Goal: Task Accomplishment & Management: Use online tool/utility

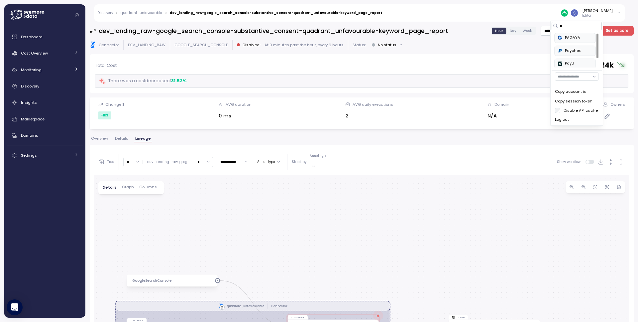
click at [611, 11] on div "[PERSON_NAME]" at bounding box center [597, 10] width 31 height 5
click at [611, 12] on div "[PERSON_NAME]" at bounding box center [597, 10] width 31 height 5
click at [582, 26] on input at bounding box center [589, 26] width 59 height 8
click at [589, 38] on div "at-bay" at bounding box center [586, 38] width 40 height 6
type input "**"
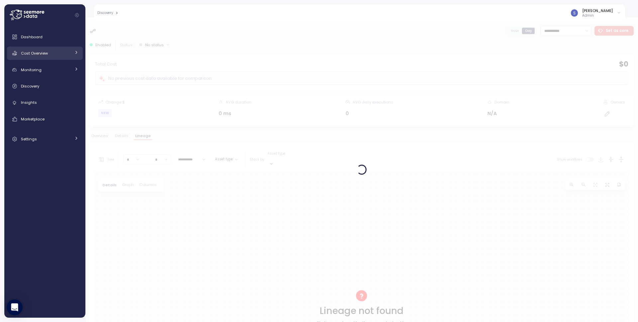
click at [60, 56] on div "Cost Overview" at bounding box center [46, 53] width 50 height 7
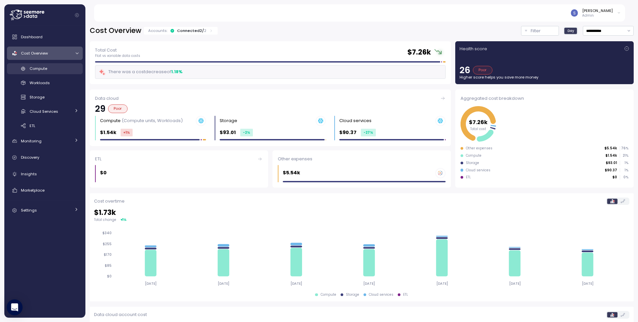
click at [49, 69] on div "Compute" at bounding box center [54, 68] width 49 height 7
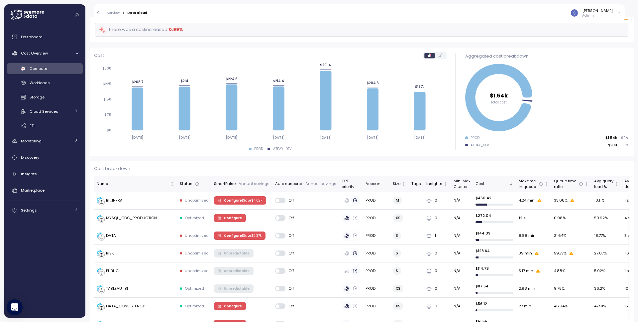
scroll to position [71, 0]
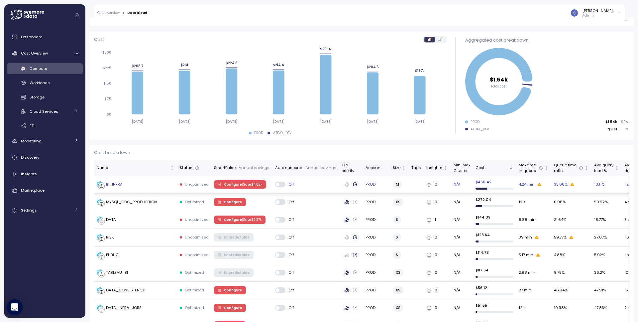
click at [111, 183] on div "BI_INFRA" at bounding box center [114, 184] width 17 height 6
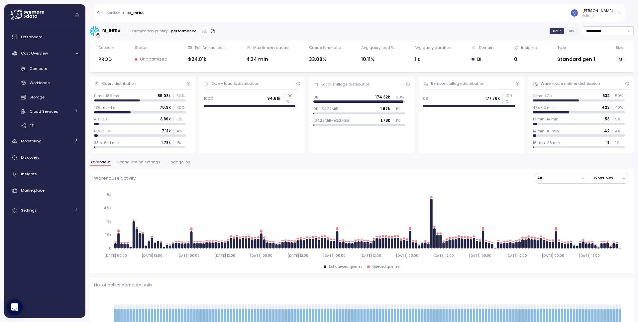
click at [131, 162] on span "Configuration settings" at bounding box center [139, 162] width 44 height 4
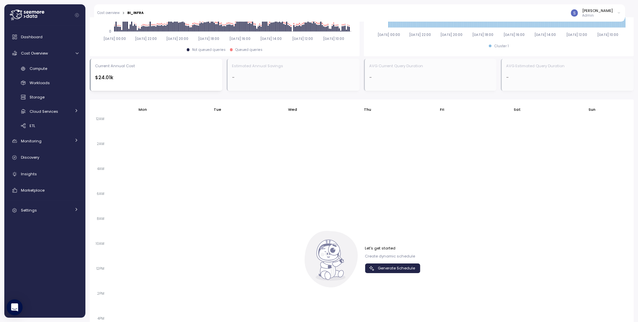
scroll to position [327, 0]
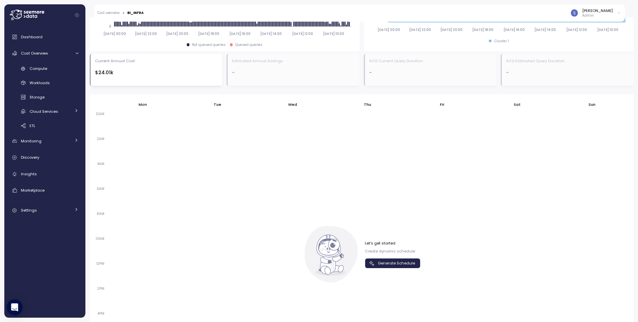
click at [393, 260] on span "Generate Schedule" at bounding box center [396, 262] width 37 height 9
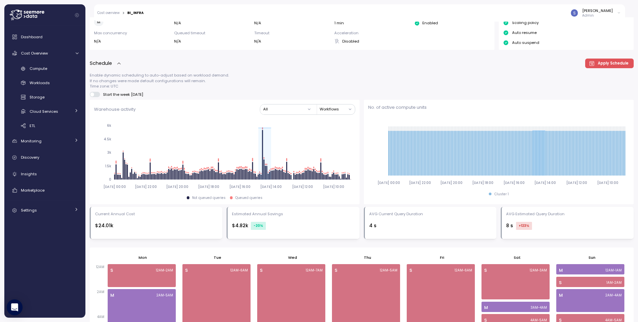
scroll to position [164, 0]
